Goal: Task Accomplishment & Management: Use online tool/utility

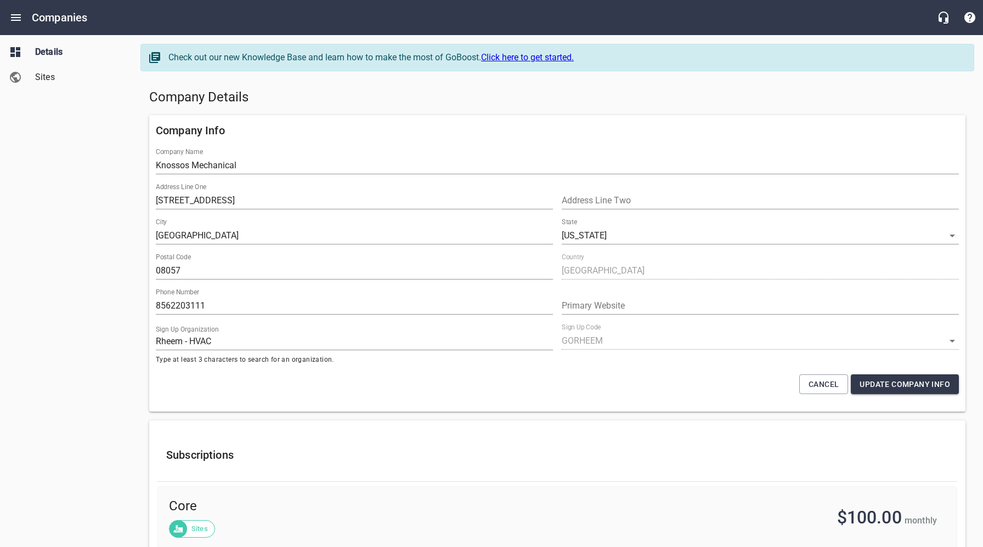
select select "[US_STATE]"
select select "48"
click at [16, 17] on icon "Open drawer" at bounding box center [16, 17] width 10 height 7
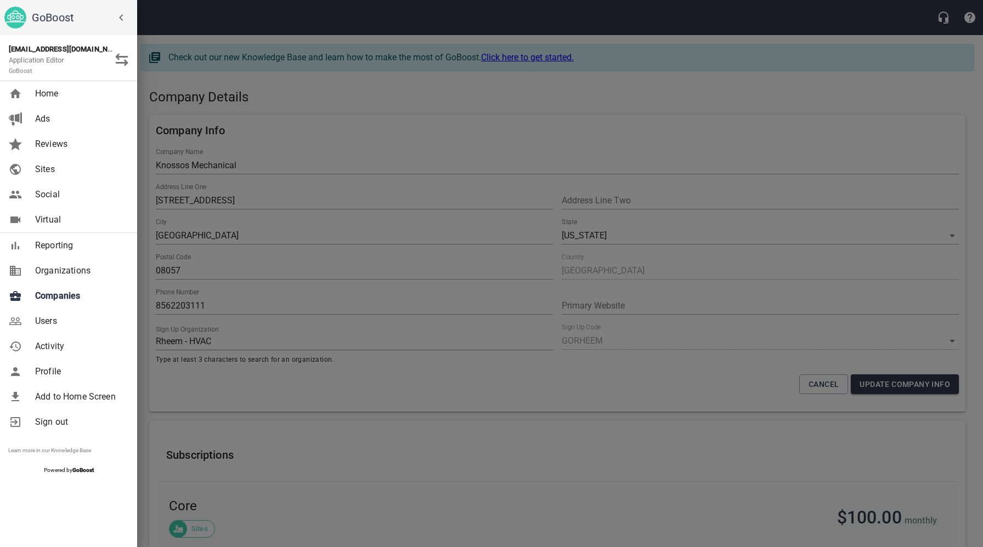
click at [68, 299] on span "Companies" at bounding box center [79, 296] width 89 height 13
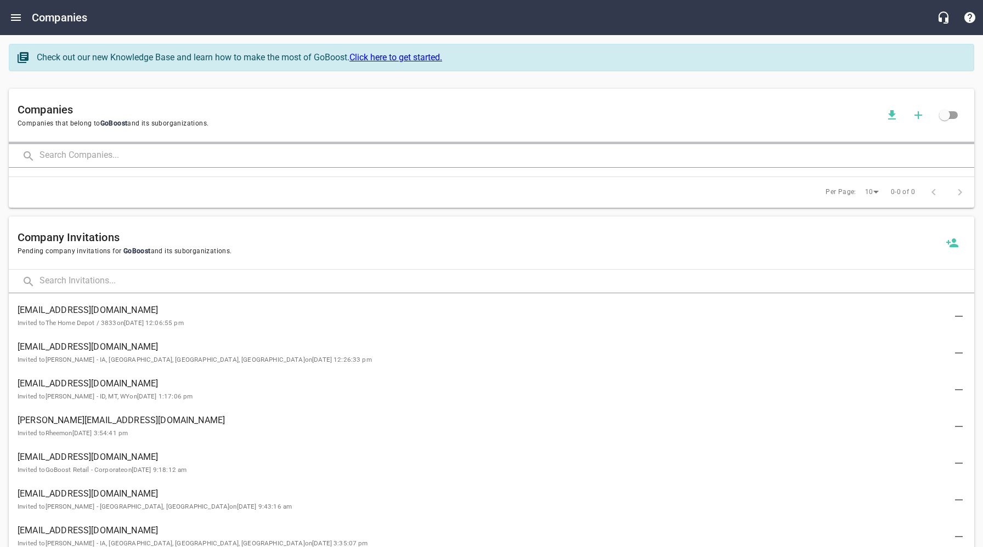
click at [193, 152] on input "text" at bounding box center [506, 156] width 935 height 24
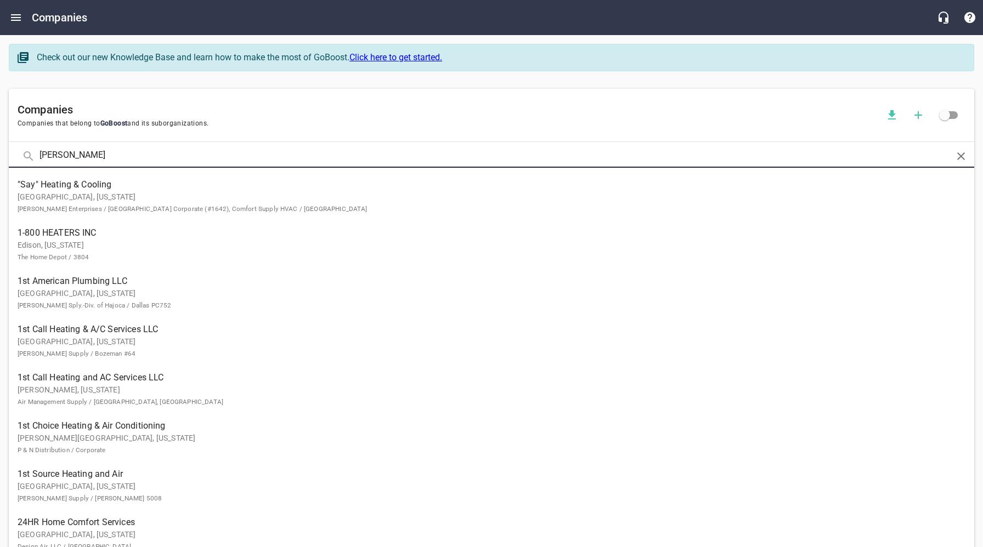
type input "[PERSON_NAME]"
click button at bounding box center [0, 0] width 0 height 0
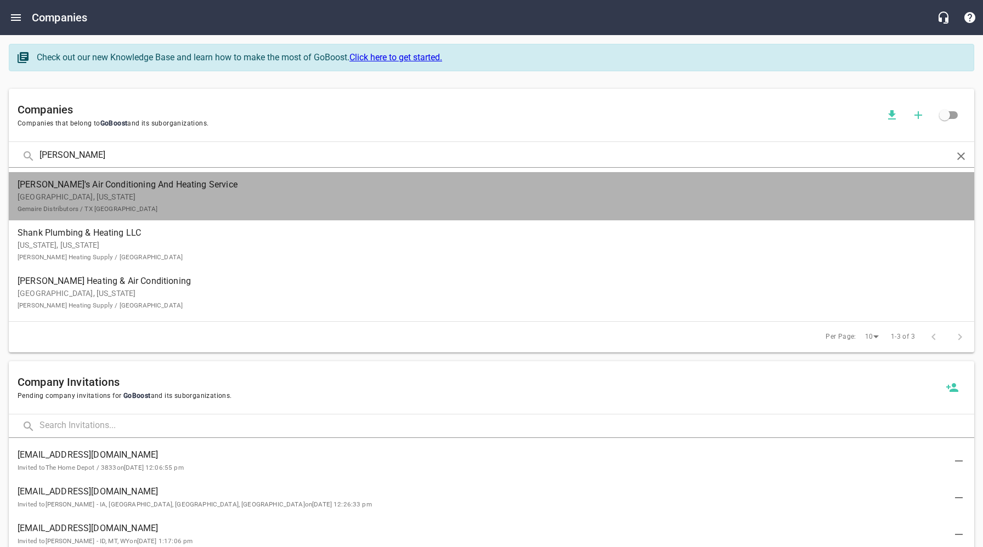
click at [77, 205] on small "Gemaire Distributors / TX [GEOGRAPHIC_DATA]" at bounding box center [88, 209] width 140 height 8
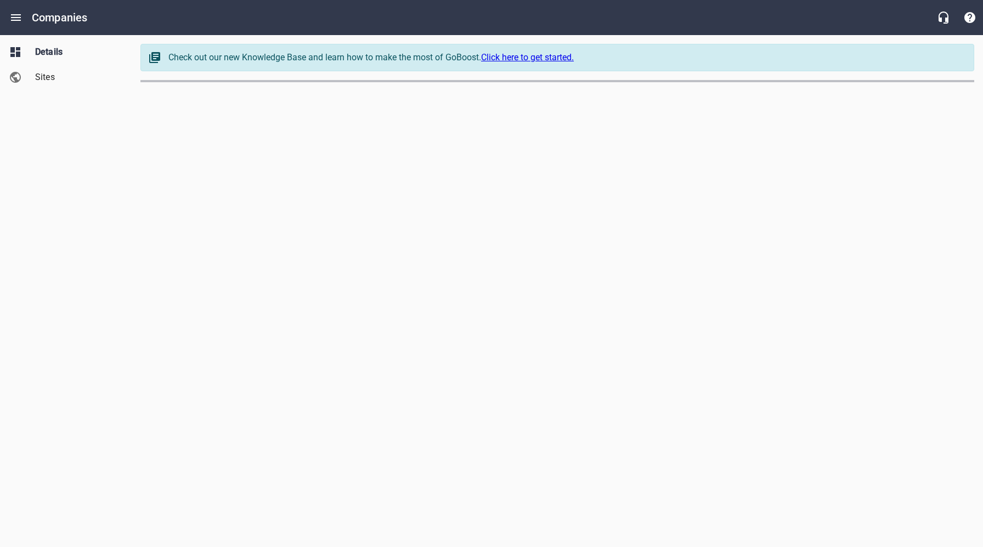
select select "[US_STATE]"
select select "62"
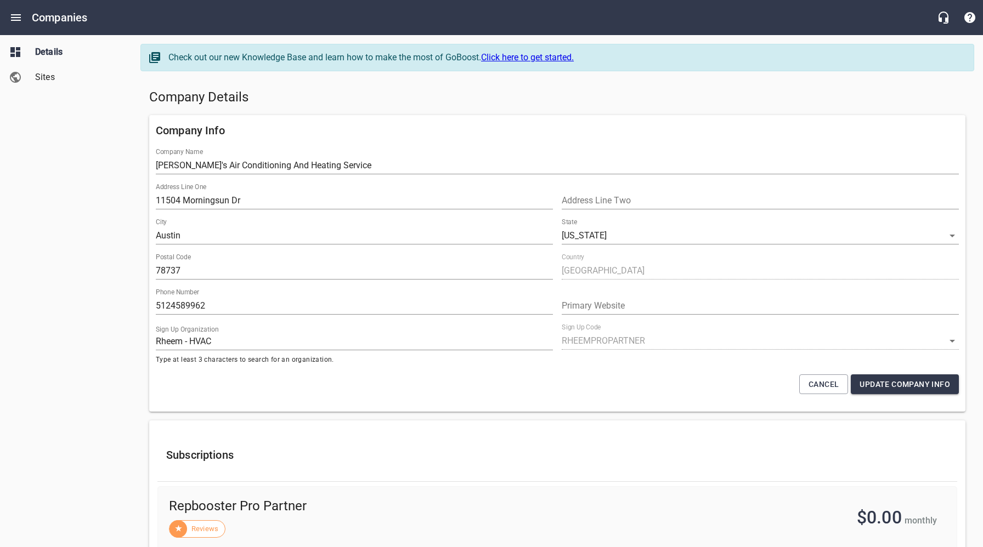
click at [101, 279] on div "Details Sites" at bounding box center [66, 273] width 132 height 547
click at [52, 80] on span "Sites" at bounding box center [76, 77] width 83 height 13
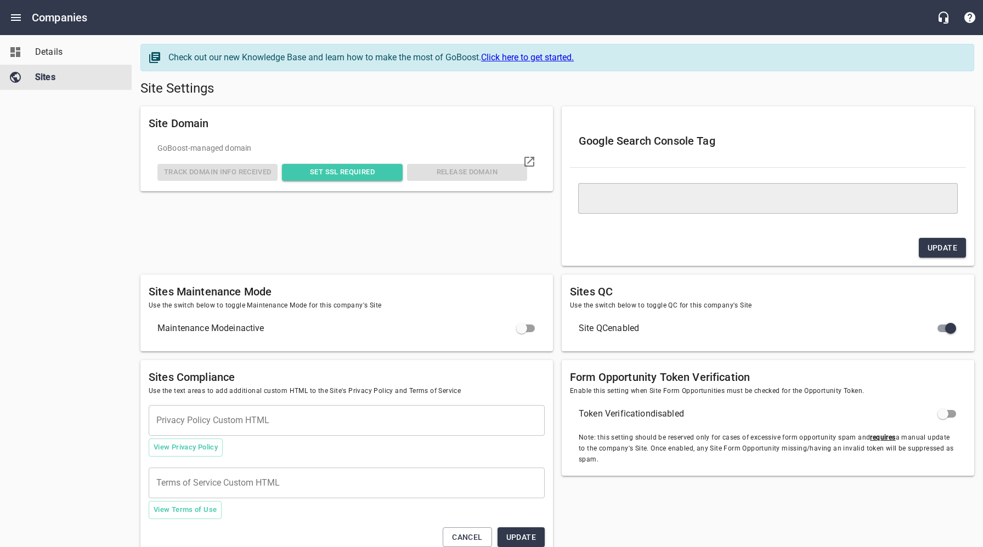
type textarea "<meta name="google-site-verification" content="jvZRdNGXUvIwp6DG6vAI6s0ij94M1kdX…"
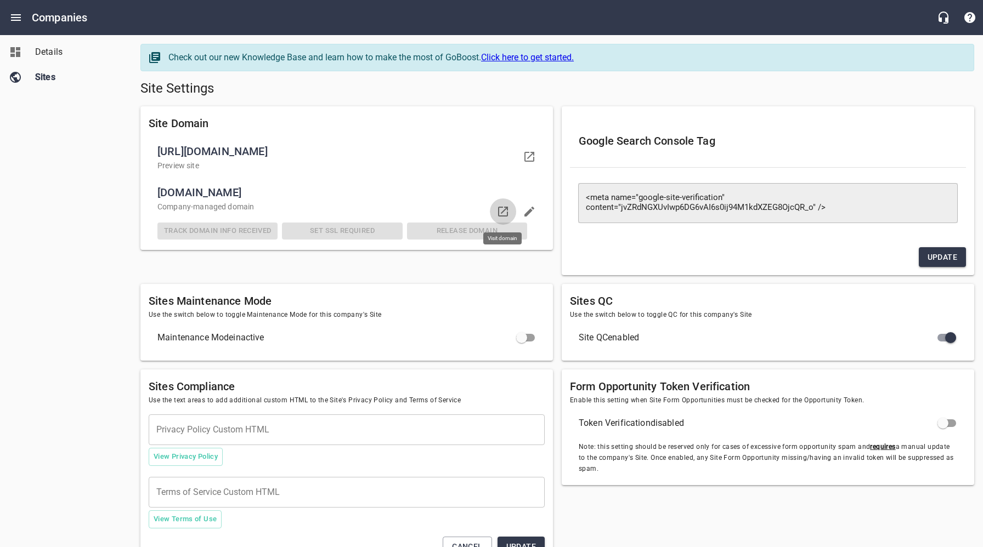
click at [504, 209] on icon at bounding box center [502, 211] width 13 height 13
